Goal: Task Accomplishment & Management: Complete application form

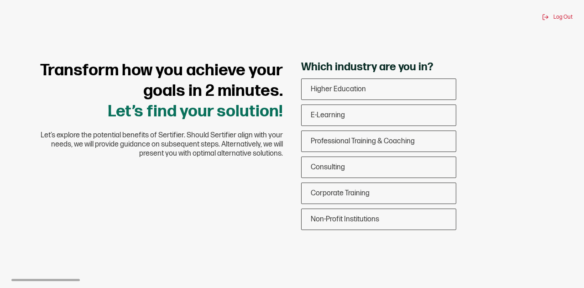
click at [340, 114] on span "E-Learning" at bounding box center [328, 115] width 34 height 9
click at [0, 0] on input "E-Learning" at bounding box center [0, 0] width 0 height 0
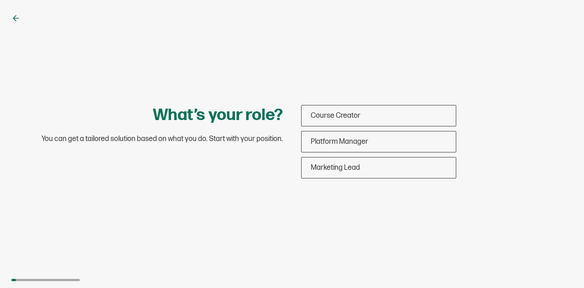
click at [345, 116] on span "Course Creator" at bounding box center [336, 115] width 50 height 9
click at [0, 0] on input "Course Creator" at bounding box center [0, 0] width 0 height 0
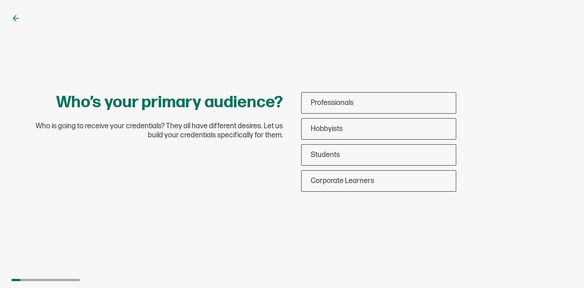
click at [333, 156] on span "Students" at bounding box center [325, 154] width 29 height 9
click at [0, 0] on input "Students" at bounding box center [0, 0] width 0 height 0
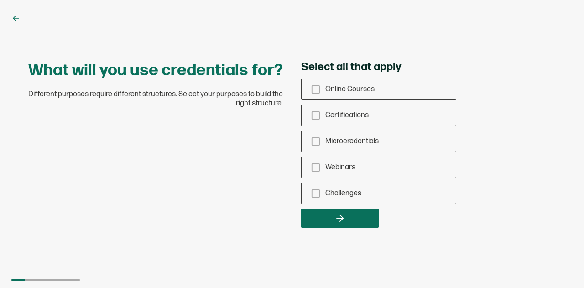
click at [316, 114] on icon "checkbox-group" at bounding box center [316, 115] width 10 height 10
click at [0, 0] on input "Certifications" at bounding box center [0, 0] width 0 height 0
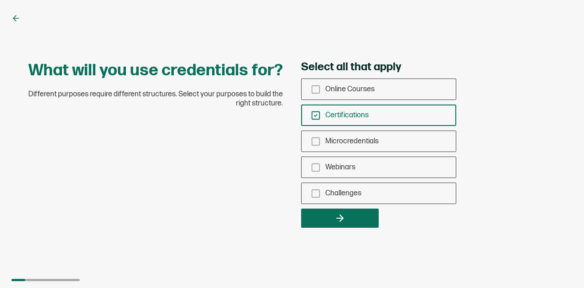
click at [315, 194] on icon "checkbox-group" at bounding box center [316, 193] width 10 height 10
click at [0, 0] on input "Challenges" at bounding box center [0, 0] width 0 height 0
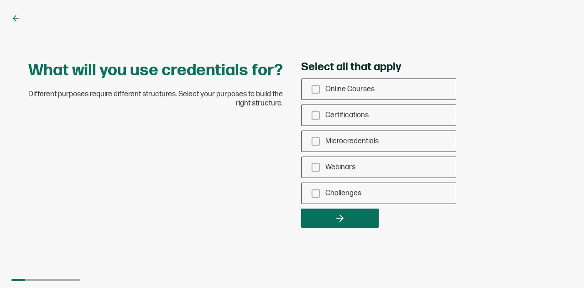
click at [316, 190] on rect "checkbox-group" at bounding box center [316, 193] width 8 height 8
click at [0, 0] on input "Challenges" at bounding box center [0, 0] width 0 height 0
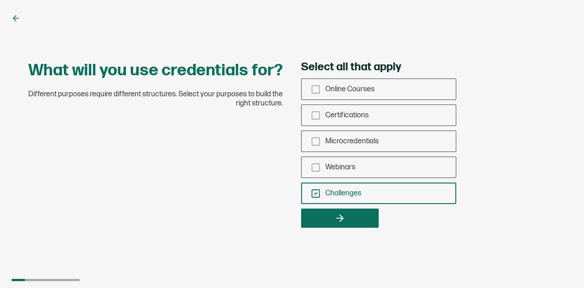
click at [342, 218] on icon "button" at bounding box center [341, 218] width 3 height 6
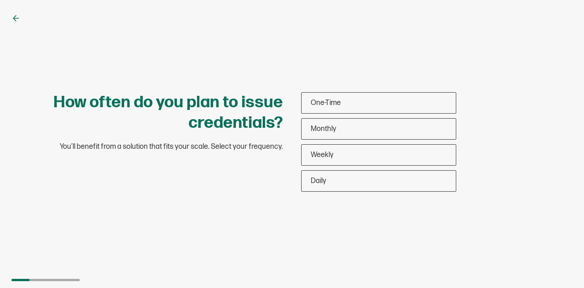
click at [324, 101] on span "One-Time" at bounding box center [326, 102] width 30 height 9
click at [0, 0] on input "One-Time" at bounding box center [0, 0] width 0 height 0
